Goal: Obtain resource: Download file/media

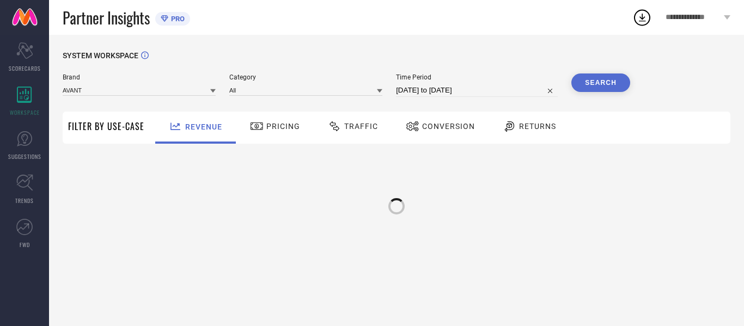
click at [371, 131] on span "Traffic" at bounding box center [361, 126] width 34 height 9
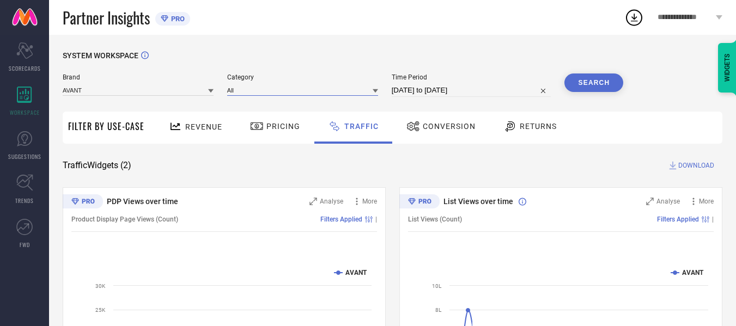
click at [335, 93] on input at bounding box center [302, 89] width 151 height 11
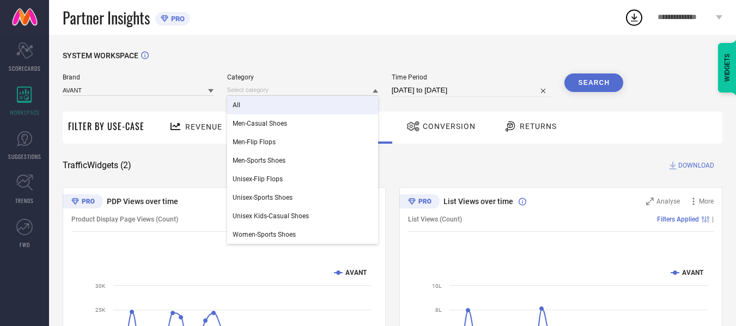
click at [440, 82] on div "Time Period [DATE] to [DATE]" at bounding box center [472, 85] width 160 height 23
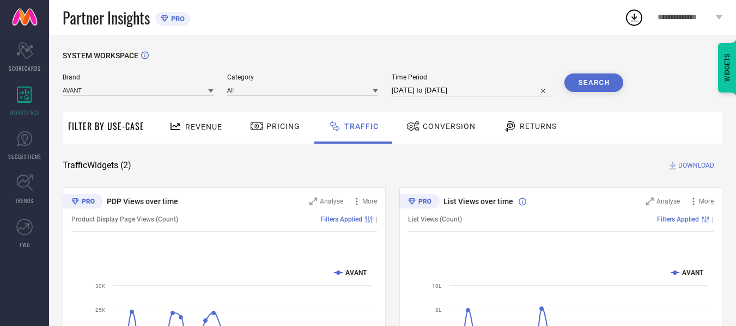
click at [443, 87] on input "[DATE] to [DATE]" at bounding box center [472, 90] width 160 height 13
select select "6"
select select "2025"
select select "7"
select select "2025"
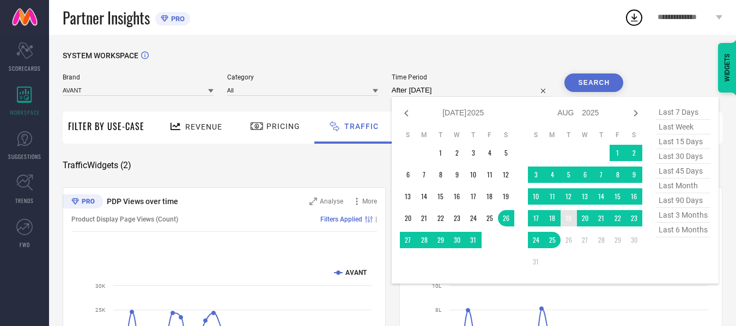
click at [569, 220] on td "19" at bounding box center [569, 218] width 16 height 16
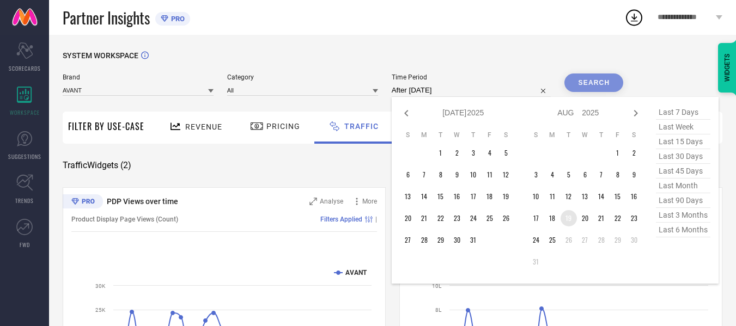
type input "[DATE] to [DATE]"
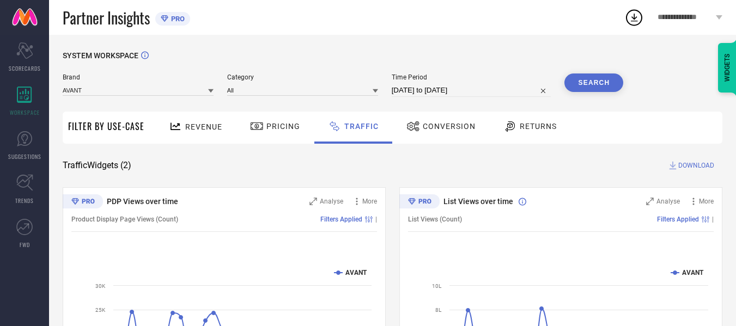
click at [596, 70] on div "SYSTEM WORKSPACE" at bounding box center [393, 62] width 660 height 22
click at [596, 77] on button "Search" at bounding box center [594, 83] width 59 height 19
click at [681, 166] on span "DOWNLOAD" at bounding box center [696, 165] width 36 height 11
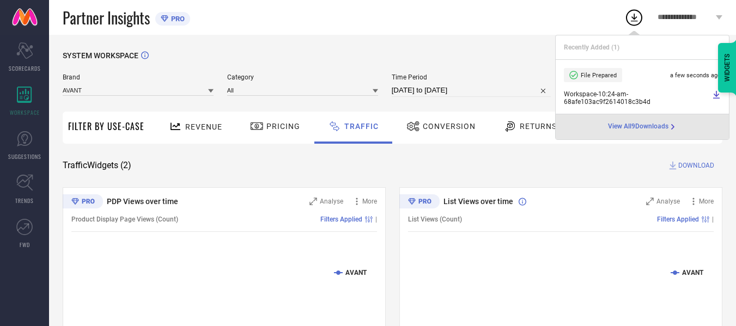
select select "7"
select select "2025"
select select "8"
select select "2025"
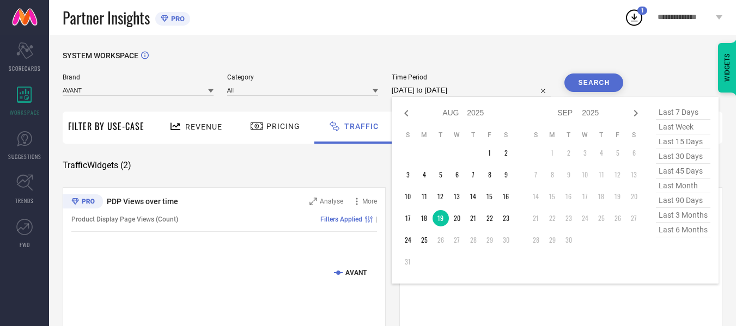
click at [485, 89] on input "[DATE] to [DATE]" at bounding box center [472, 90] width 160 height 13
click at [458, 218] on td "20" at bounding box center [457, 218] width 16 height 16
type input "[DATE] to [DATE]"
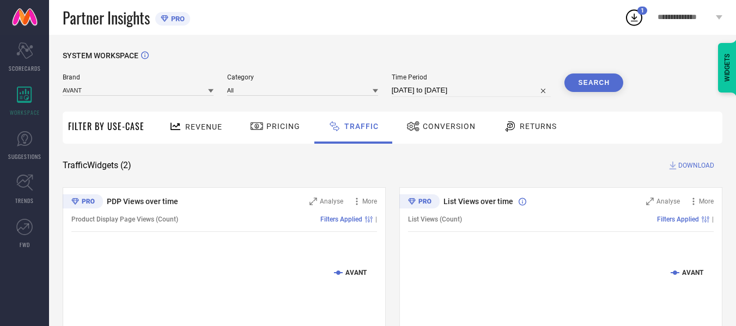
click at [613, 69] on div "SYSTEM WORKSPACE" at bounding box center [393, 62] width 660 height 22
click at [609, 81] on button "Search" at bounding box center [594, 83] width 59 height 19
click at [698, 165] on span "DOWNLOAD" at bounding box center [696, 165] width 36 height 11
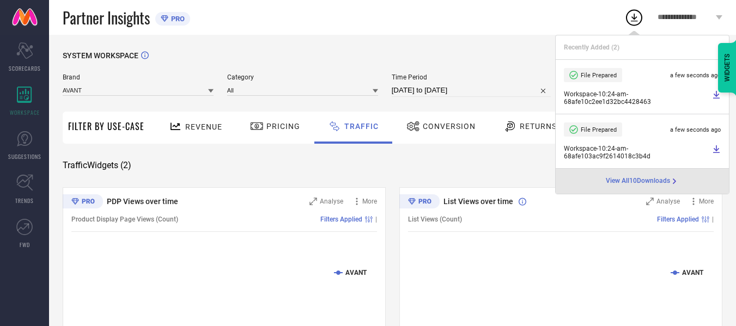
click at [503, 30] on div "Partner Insights PRO" at bounding box center [344, 17] width 562 height 35
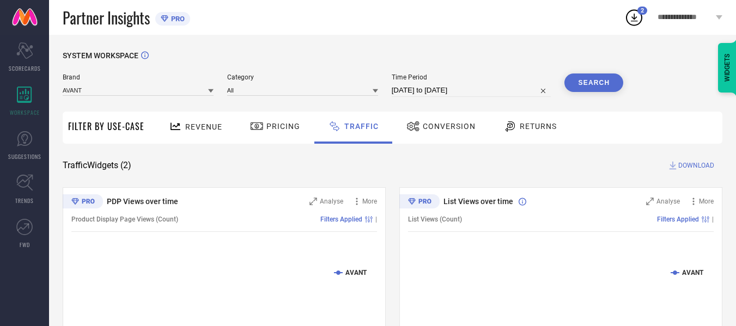
click at [394, 45] on div "SYSTEM WORKSPACE Brand AVANT Category All Time Period [DATE] to [DATE] Search F…" at bounding box center [392, 255] width 687 height 441
click at [488, 90] on input "[DATE] to [DATE]" at bounding box center [472, 90] width 160 height 13
select select "7"
select select "2025"
select select "8"
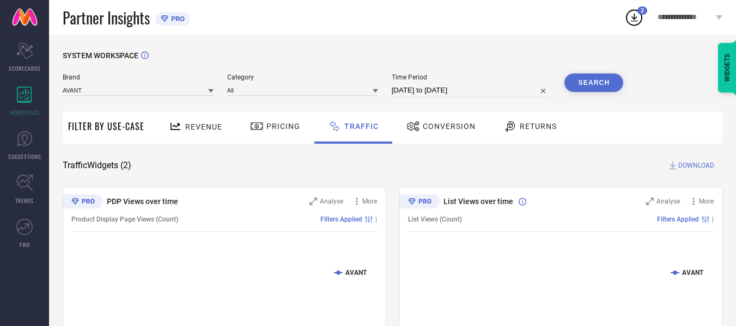
select select "2025"
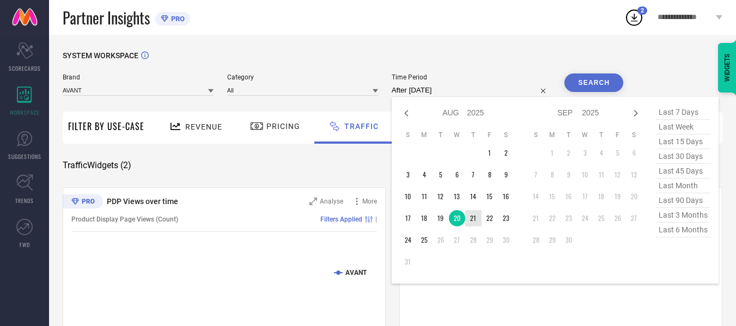
click at [474, 220] on td "21" at bounding box center [473, 218] width 16 height 16
type input "[DATE] to [DATE]"
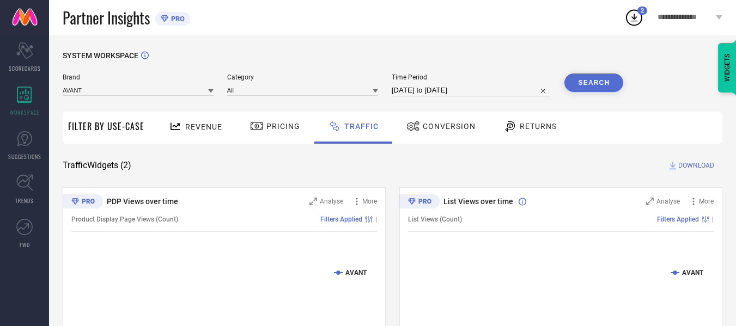
click at [583, 92] on button "Search" at bounding box center [594, 83] width 59 height 19
click at [691, 167] on span "DOWNLOAD" at bounding box center [696, 165] width 36 height 11
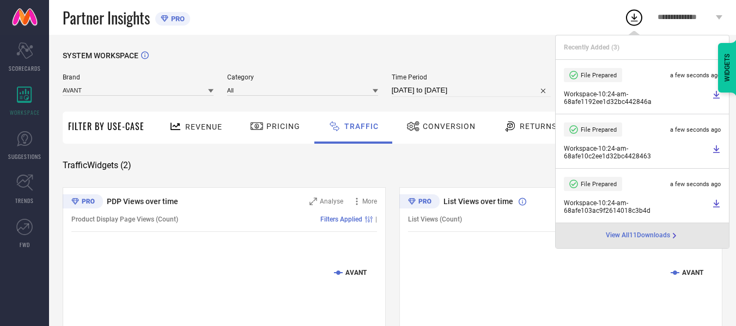
click at [397, 16] on div "Partner Insights PRO" at bounding box center [344, 17] width 562 height 35
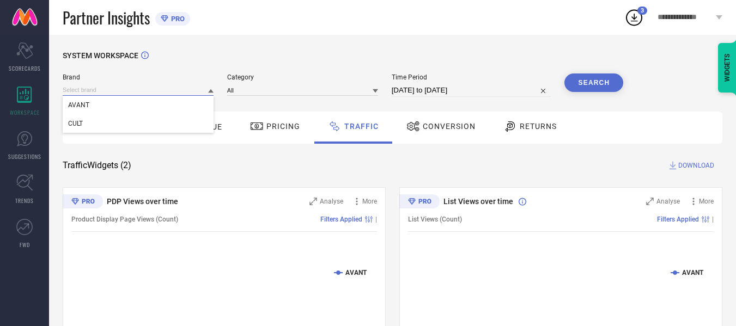
click at [128, 93] on input at bounding box center [138, 89] width 151 height 11
click at [116, 128] on div "CULT" at bounding box center [138, 123] width 151 height 19
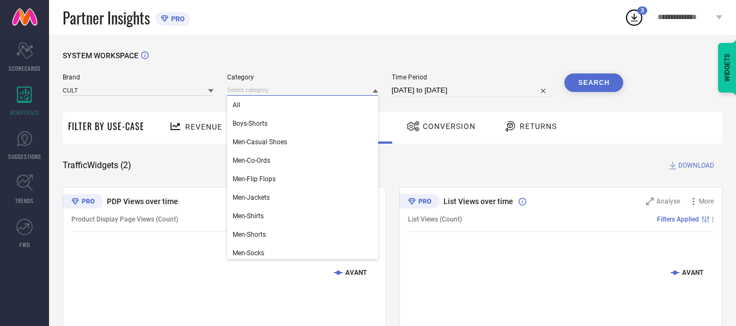
click at [311, 86] on input at bounding box center [302, 89] width 151 height 11
click at [310, 99] on div "All" at bounding box center [302, 105] width 151 height 19
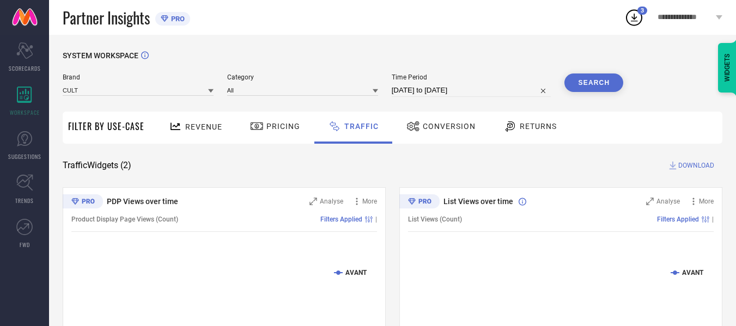
click at [458, 88] on input "[DATE] to [DATE]" at bounding box center [472, 90] width 160 height 13
select select "7"
select select "2025"
select select "8"
select select "2025"
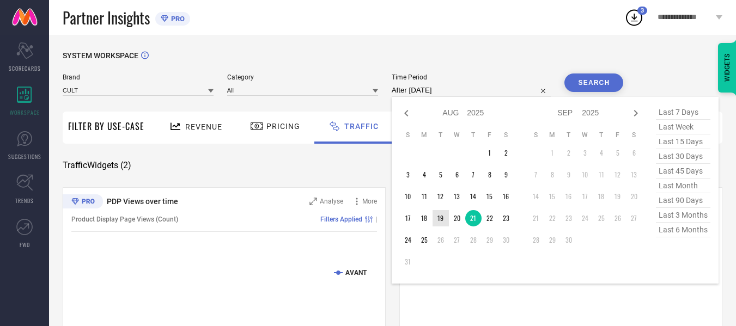
click at [444, 220] on td "19" at bounding box center [441, 218] width 16 height 16
type input "[DATE] to [DATE]"
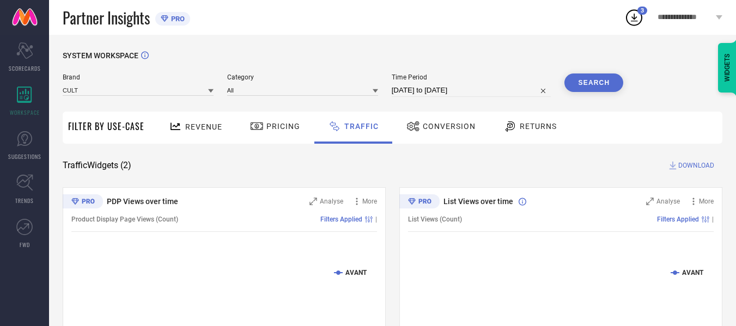
click at [571, 80] on button "Search" at bounding box center [594, 83] width 59 height 19
click at [696, 166] on span "DOWNLOAD" at bounding box center [696, 165] width 36 height 11
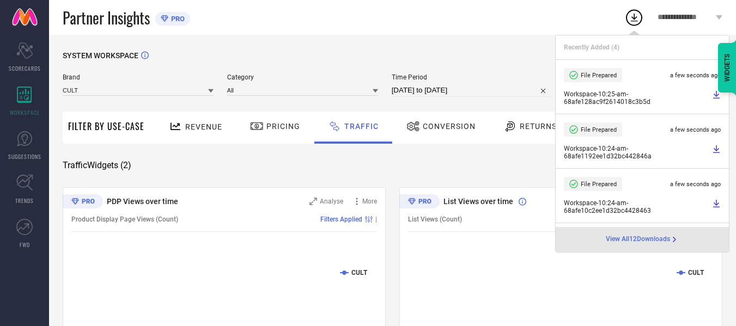
click at [490, 94] on input "[DATE] to [DATE]" at bounding box center [472, 90] width 160 height 13
select select "7"
select select "2025"
select select "8"
select select "2025"
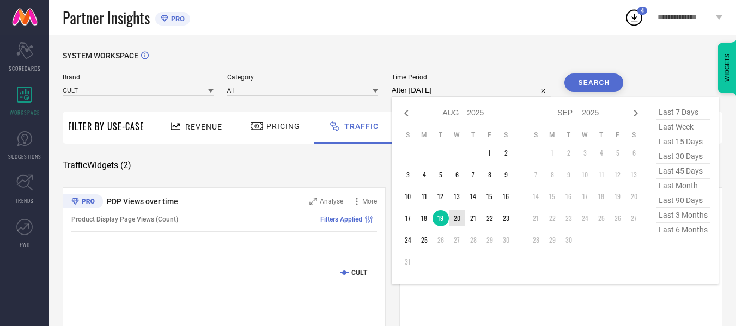
click at [458, 216] on td "20" at bounding box center [457, 218] width 16 height 16
type input "[DATE] to [DATE]"
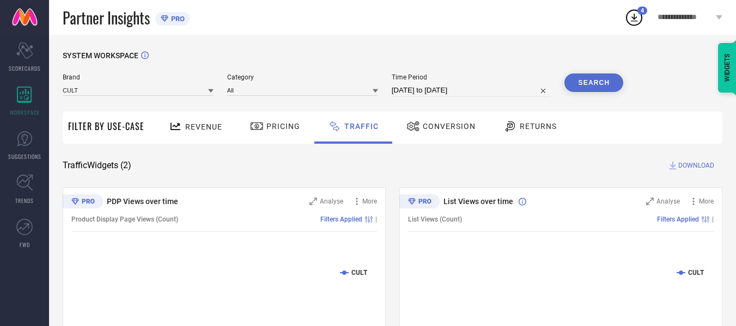
click at [592, 79] on button "Search" at bounding box center [594, 83] width 59 height 19
click at [697, 161] on span "DOWNLOAD" at bounding box center [696, 165] width 36 height 11
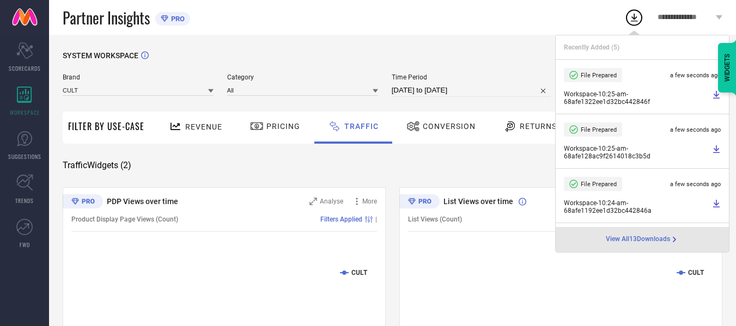
click at [482, 88] on input "[DATE] to [DATE]" at bounding box center [472, 90] width 160 height 13
select select "7"
select select "2025"
select select "8"
select select "2025"
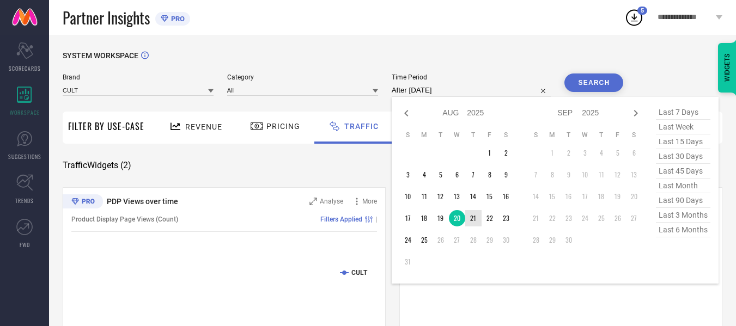
click at [475, 217] on td "21" at bounding box center [473, 218] width 16 height 16
type input "[DATE] to [DATE]"
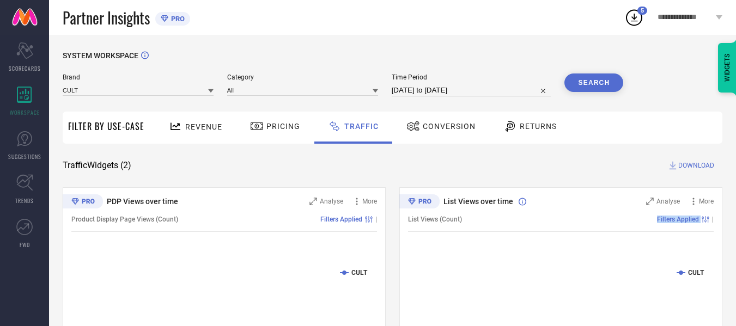
click at [475, 217] on div "Filters Applied |" at bounding box center [588, 220] width 252 height 8
click at [580, 82] on button "Search" at bounding box center [594, 83] width 59 height 19
click at [687, 167] on span "DOWNLOAD" at bounding box center [696, 165] width 36 height 11
click at [466, 36] on div "SYSTEM WORKSPACE Brand CULT Category All Time Period [DATE] to [DATE] Search Fi…" at bounding box center [392, 255] width 687 height 441
